Goal: Task Accomplishment & Management: Manage account settings

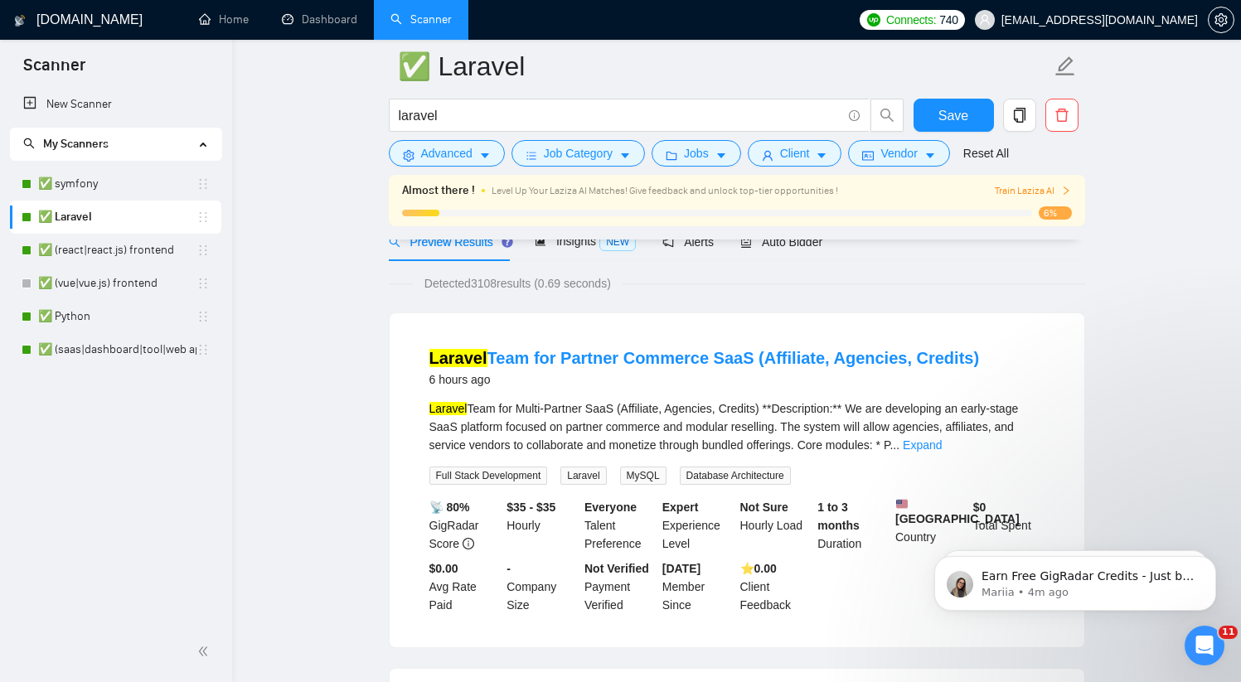
scroll to position [172, 0]
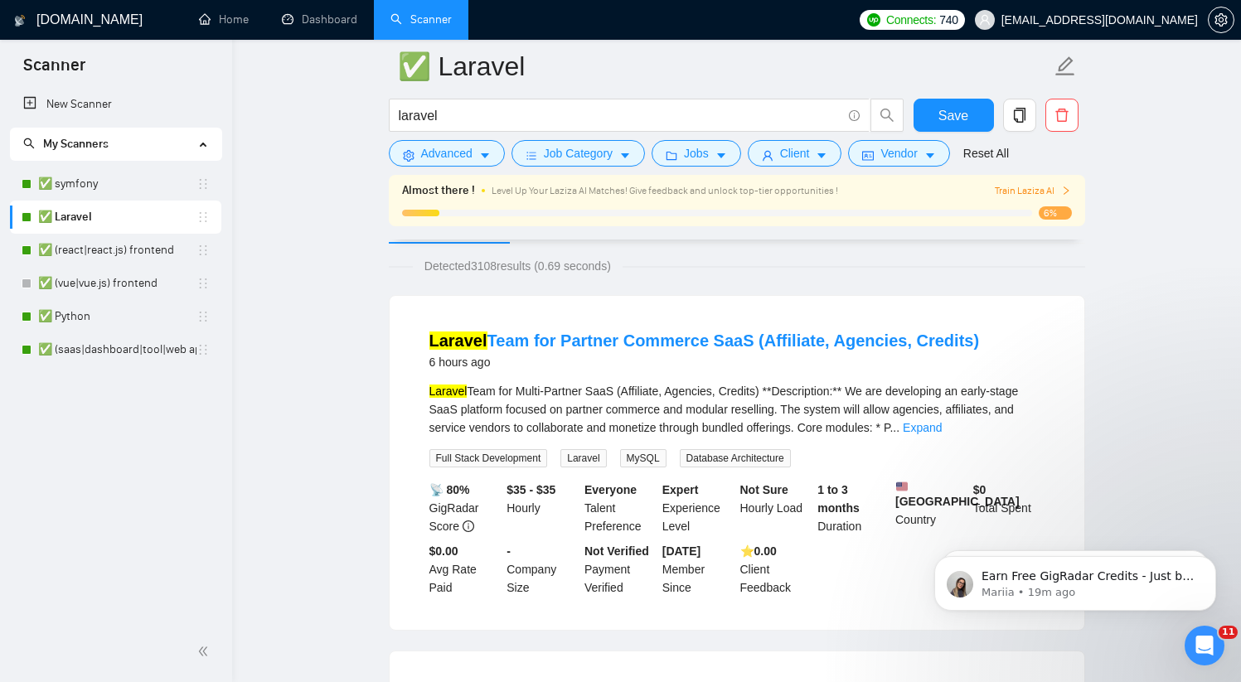
scroll to position [167, 0]
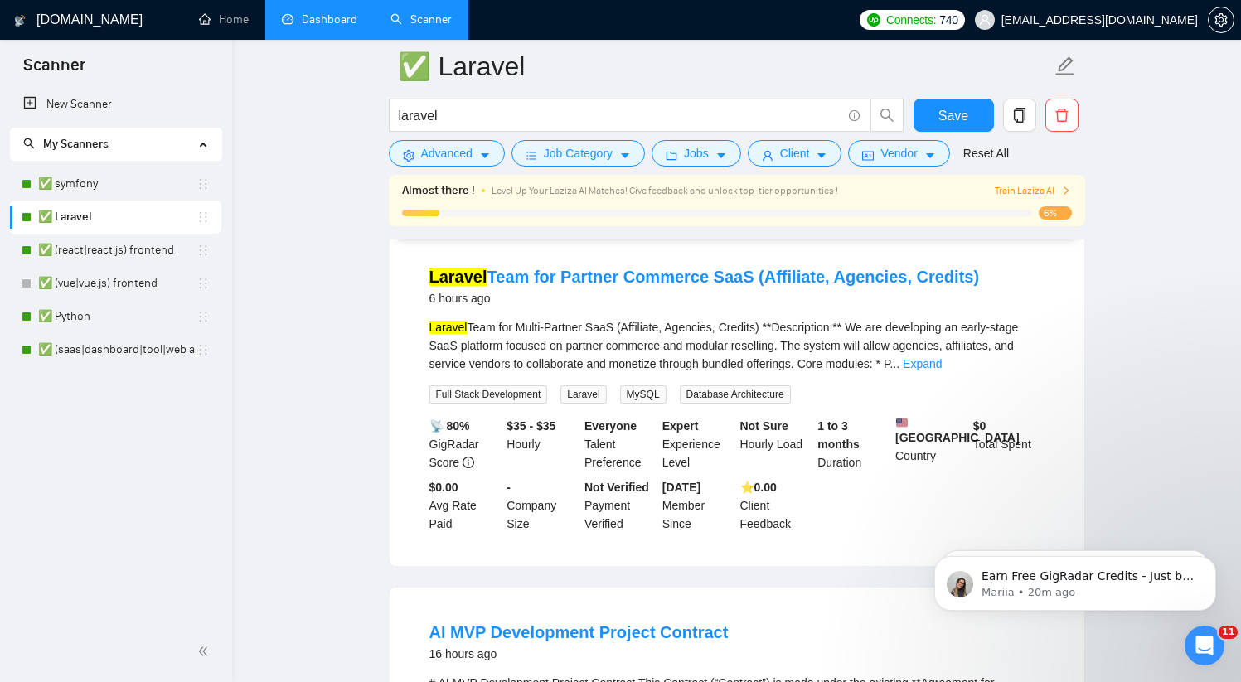
click at [327, 22] on link "Dashboard" at bounding box center [319, 19] width 75 height 14
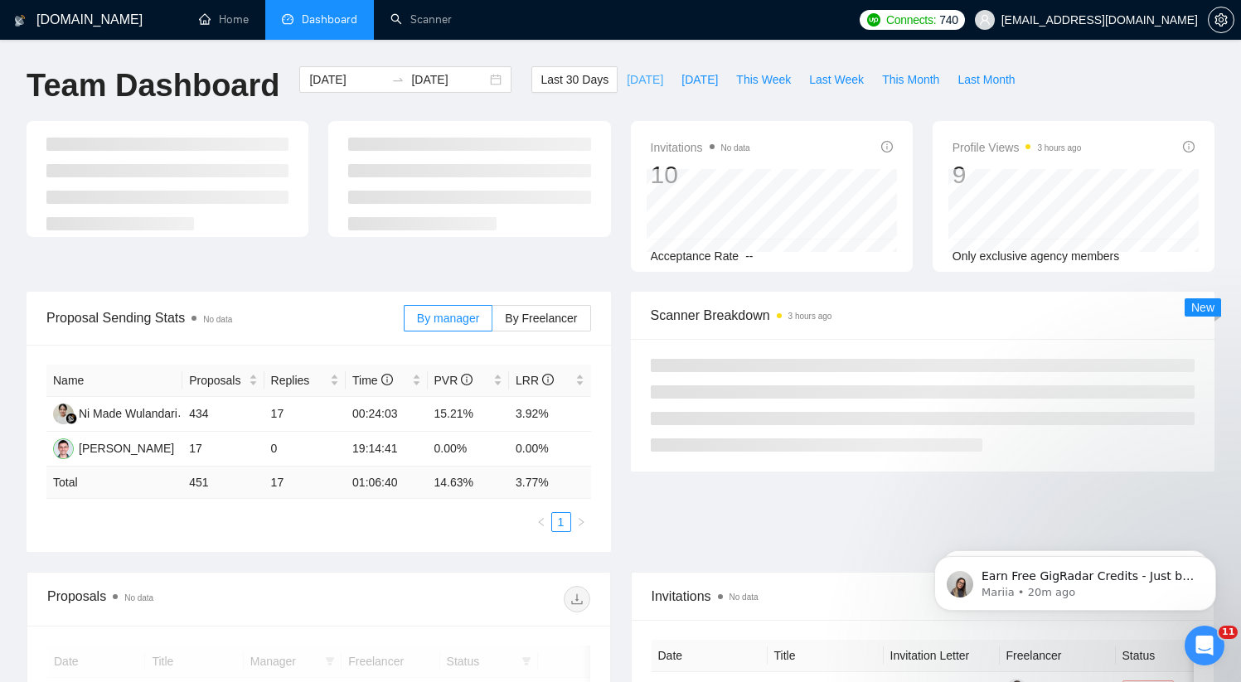
click at [633, 77] on span "[DATE]" at bounding box center [645, 79] width 36 height 18
type input "[DATE]"
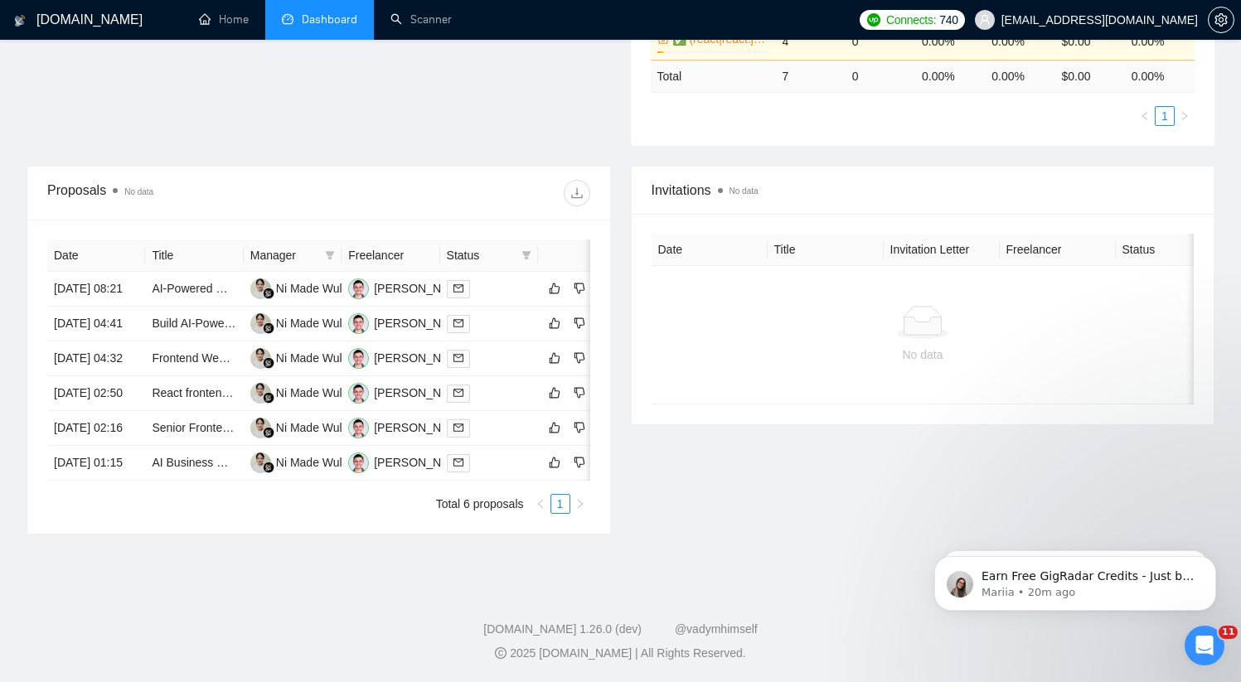
scroll to position [605, 0]
drag, startPoint x: 241, startPoint y: 144, endPoint x: 386, endPoint y: 148, distance: 145.1
click at [381, 240] on tr "Date Title Manager Freelancer Status" at bounding box center [337, 256] width 580 height 32
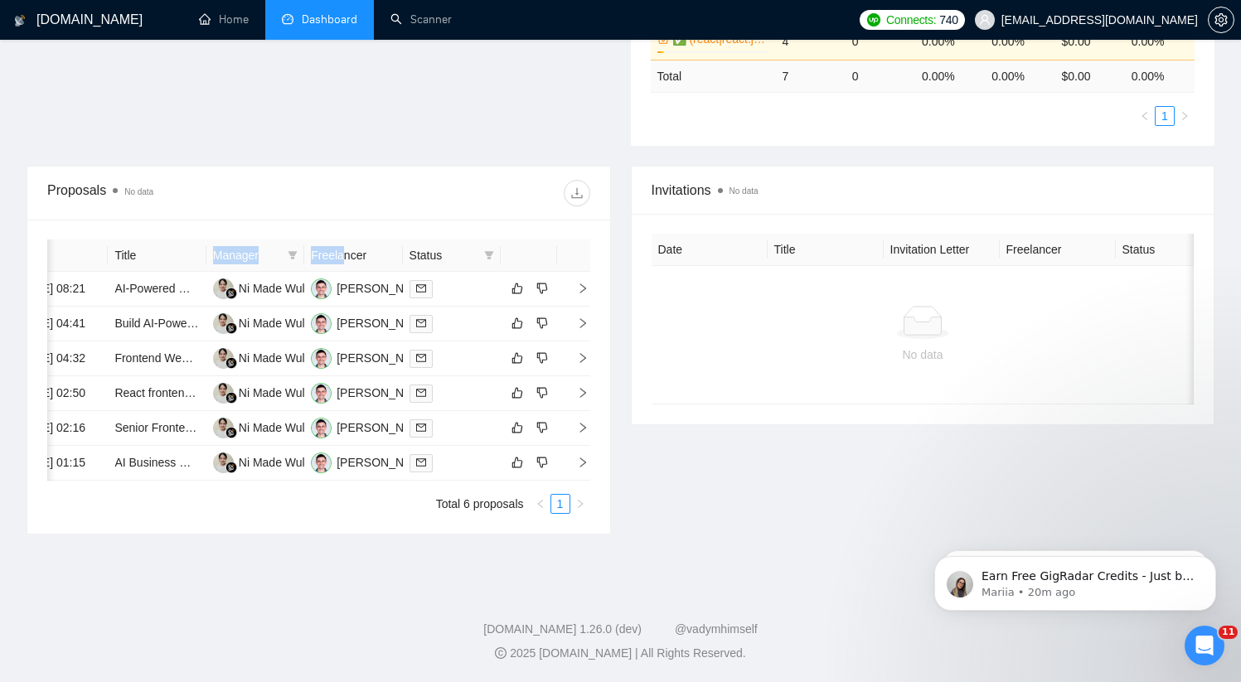
scroll to position [0, 0]
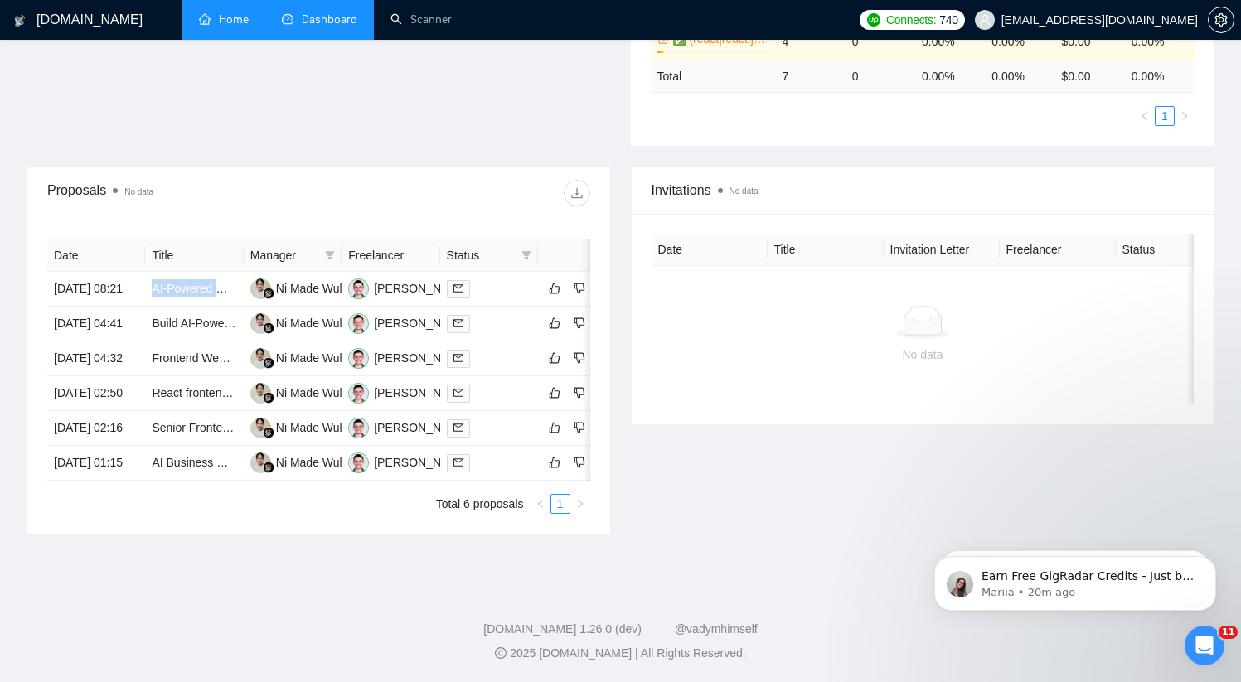
click at [223, 21] on link "Home" at bounding box center [224, 19] width 50 height 14
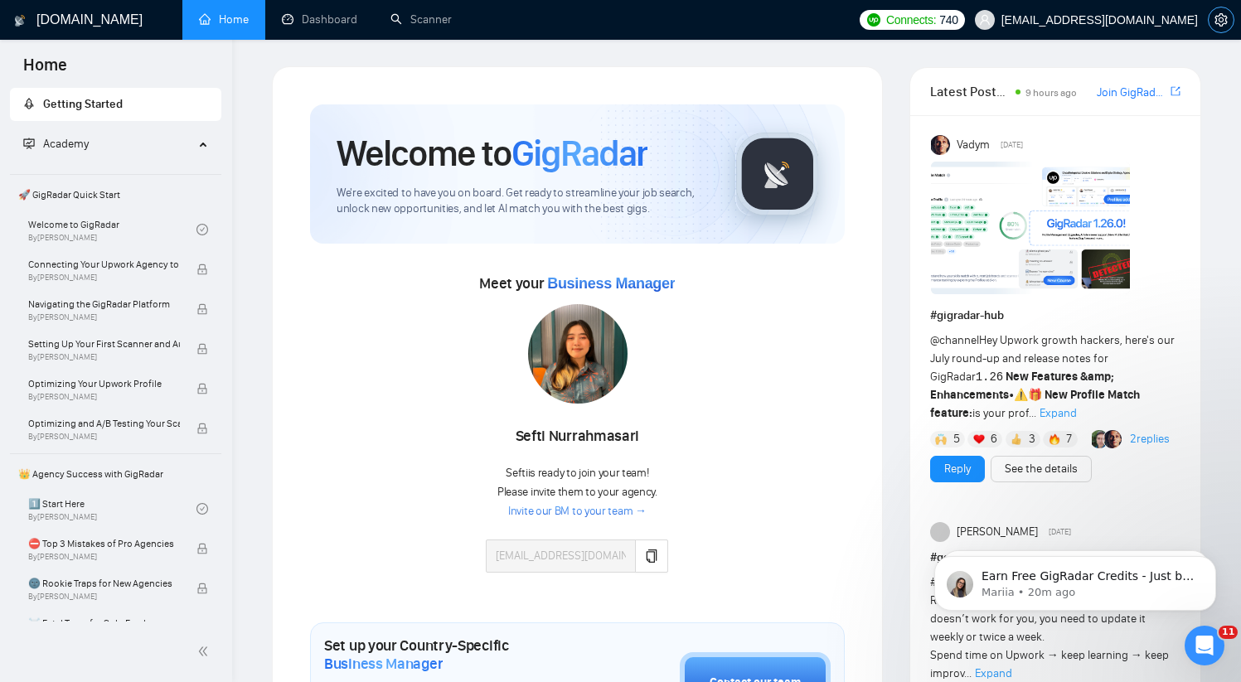
click at [1233, 17] on button "button" at bounding box center [1221, 20] width 27 height 27
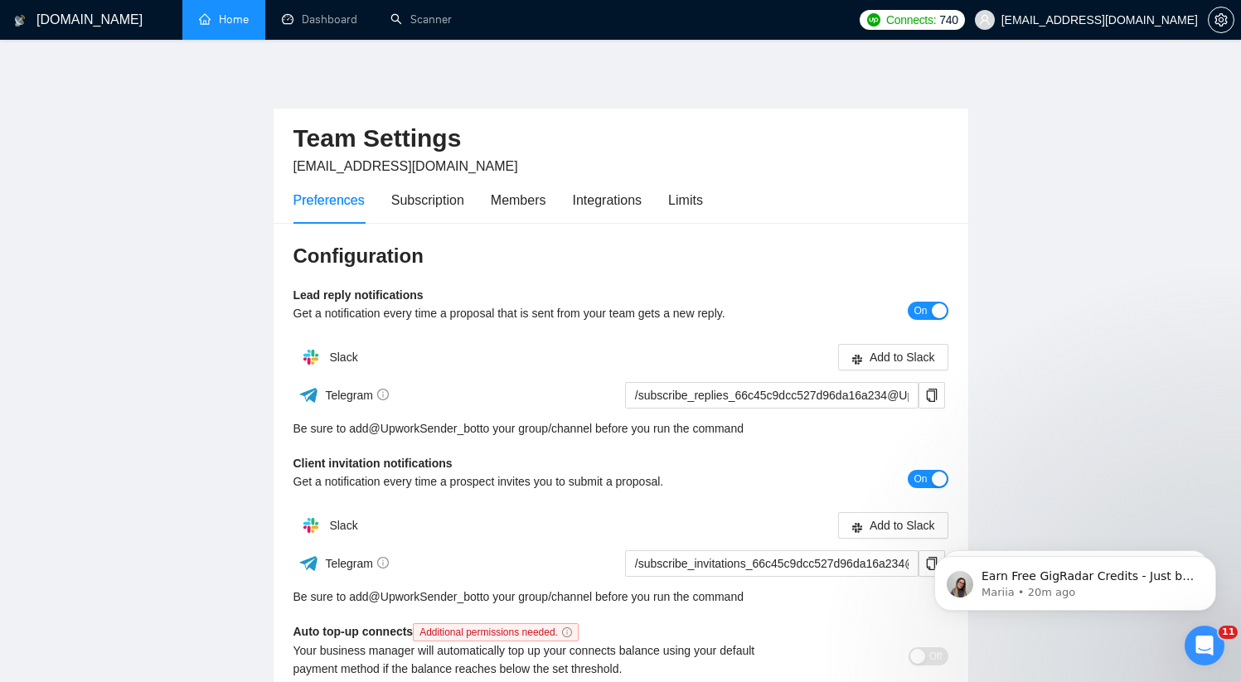
click at [471, 201] on div "Preferences Subscription Members Integrations Limits" at bounding box center [497, 200] width 409 height 47
click at [462, 199] on div "Subscription" at bounding box center [427, 200] width 73 height 21
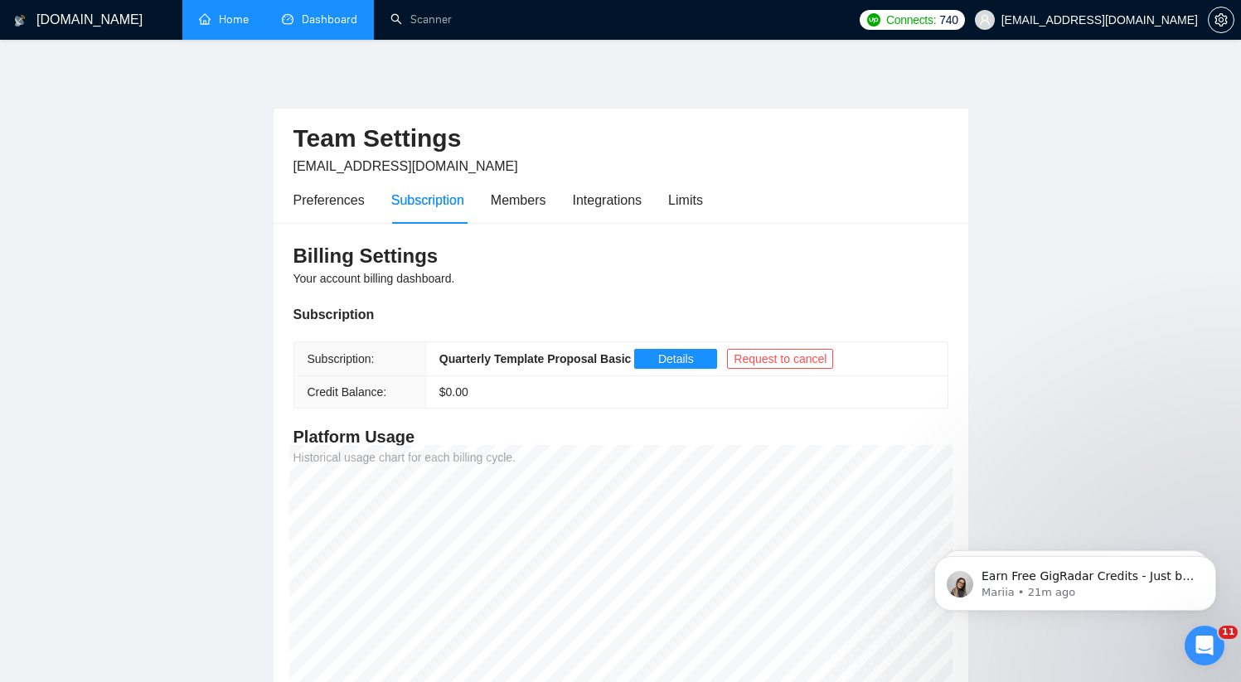
click at [312, 27] on link "Dashboard" at bounding box center [319, 19] width 75 height 14
